Goal: Find specific page/section: Find specific page/section

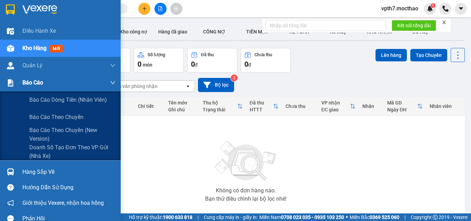
click at [34, 85] on span "Báo cáo" at bounding box center [32, 82] width 21 height 9
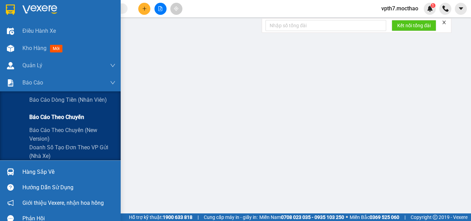
click at [45, 117] on span "Báo cáo theo chuyến" at bounding box center [56, 117] width 55 height 9
